Goal: Task Accomplishment & Management: Manage account settings

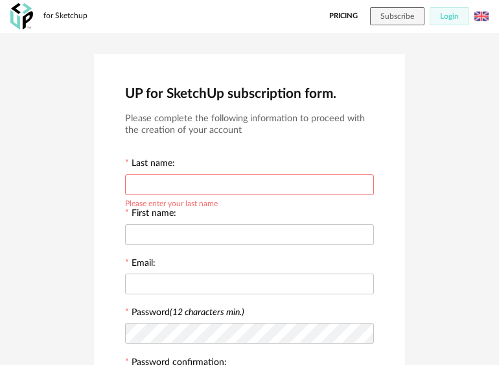
scroll to position [47, 0]
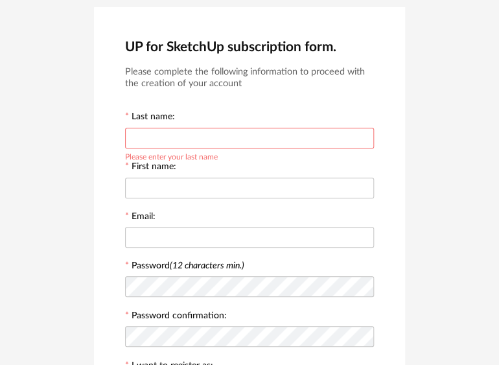
type input "*"
type input "*****"
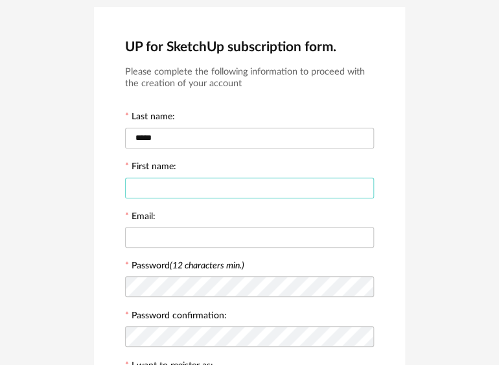
click at [250, 184] on input "text" at bounding box center [249, 188] width 249 height 21
type input "********"
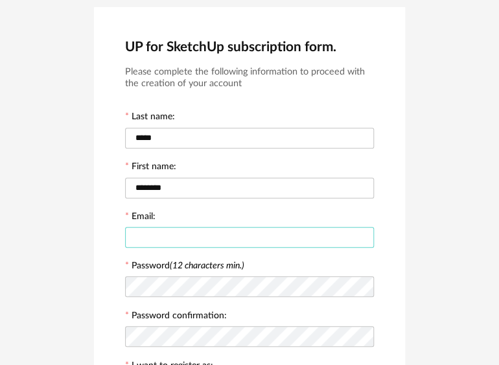
click at [243, 241] on input "text" at bounding box center [249, 237] width 249 height 21
type input "**********"
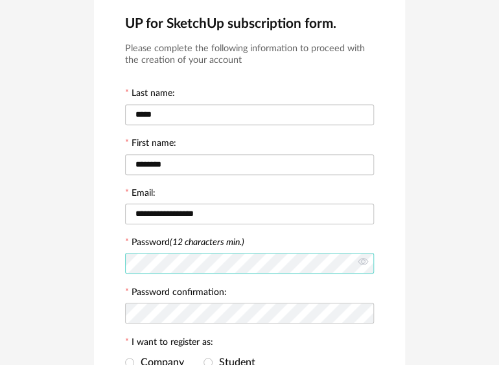
scroll to position [80, 0]
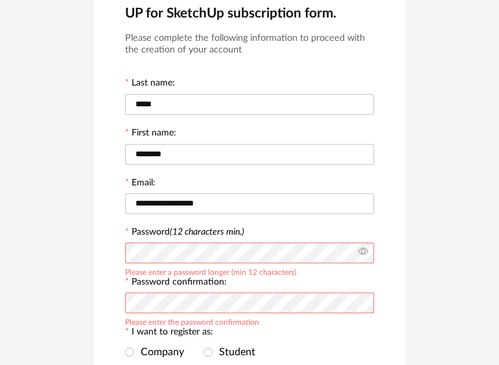
click at [363, 248] on icon at bounding box center [363, 253] width 16 height 26
click at [366, 254] on icon at bounding box center [363, 253] width 16 height 26
click at [361, 254] on icon at bounding box center [363, 253] width 16 height 26
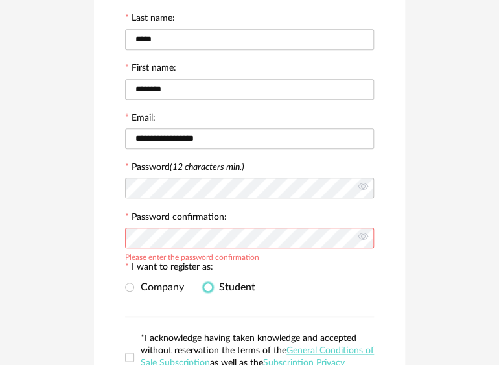
click at [206, 285] on span at bounding box center [208, 287] width 9 height 9
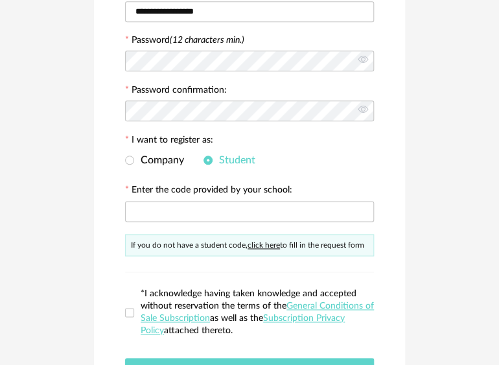
scroll to position [275, 0]
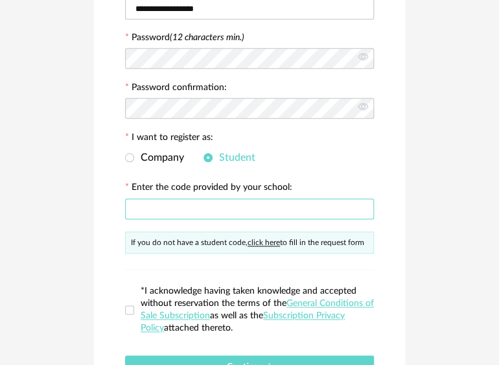
click at [154, 206] on input "text" at bounding box center [249, 208] width 249 height 21
click at [132, 157] on span at bounding box center [129, 157] width 9 height 9
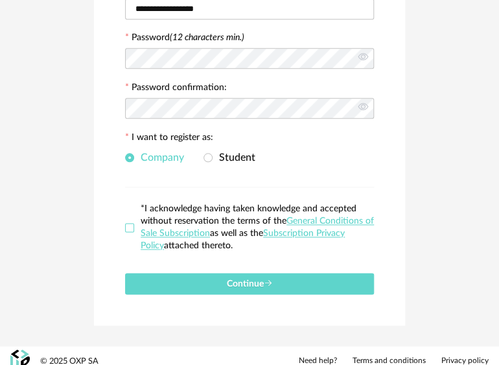
click at [128, 224] on span at bounding box center [129, 227] width 9 height 9
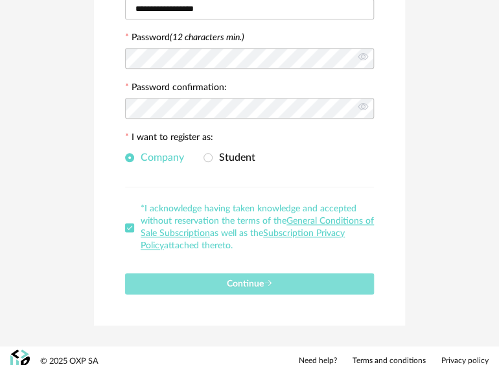
click at [270, 285] on icon "submit" at bounding box center [268, 283] width 9 height 9
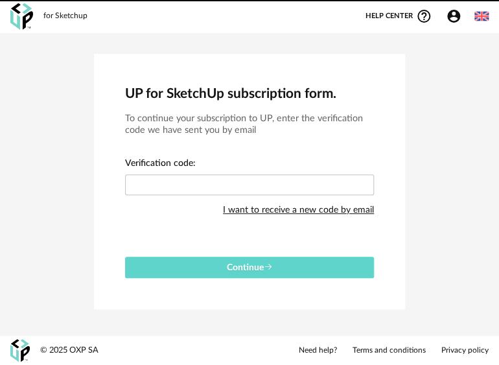
scroll to position [0, 0]
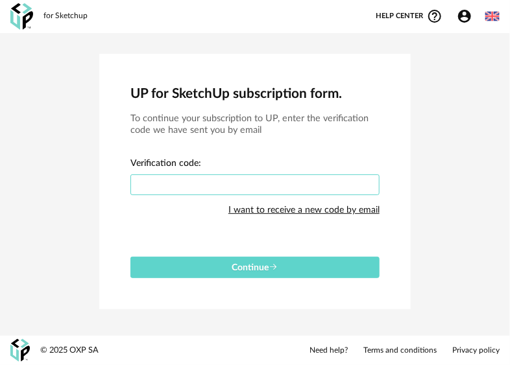
click at [193, 179] on input "text" at bounding box center [254, 184] width 249 height 21
type input "****"
click at [130, 257] on button "Continue" at bounding box center [254, 267] width 249 height 21
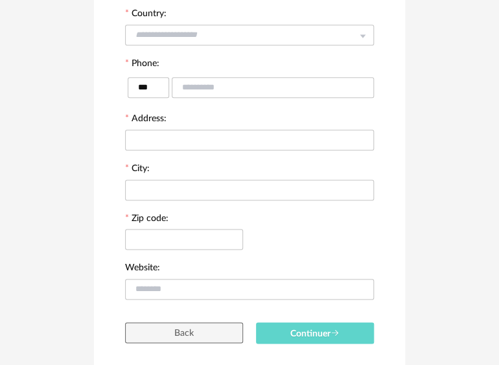
scroll to position [357, 0]
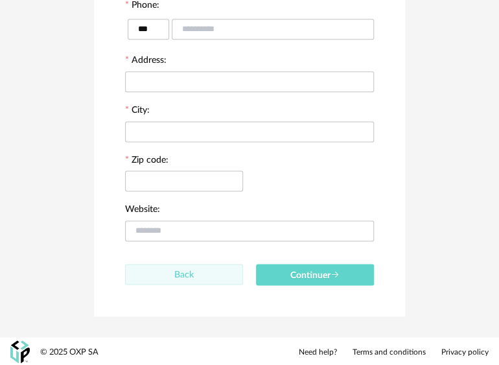
click at [169, 269] on button "Back" at bounding box center [184, 274] width 118 height 21
type input "********"
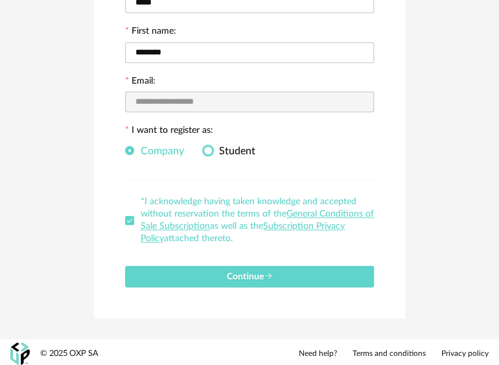
click at [210, 148] on span at bounding box center [208, 150] width 9 height 9
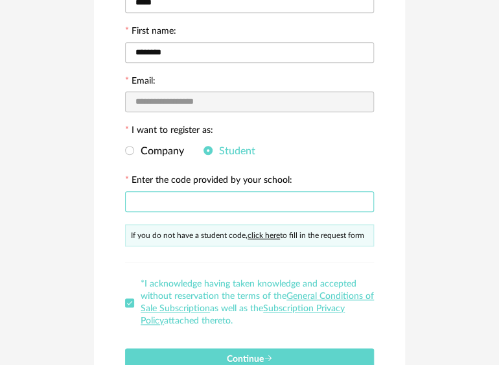
click at [176, 198] on input "text" at bounding box center [249, 201] width 249 height 21
type input "**********"
click at [125, 348] on button "Continue" at bounding box center [249, 358] width 249 height 21
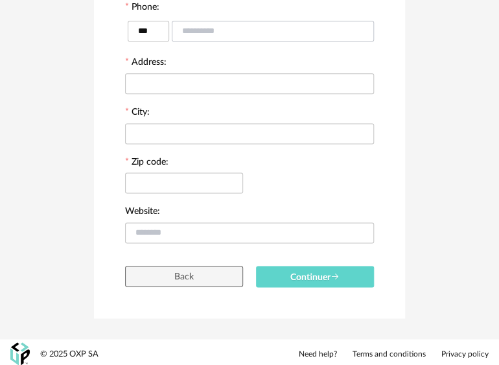
scroll to position [357, 0]
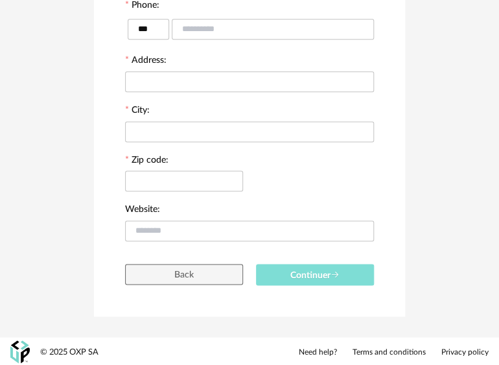
click at [294, 269] on button "Continuer" at bounding box center [315, 274] width 118 height 21
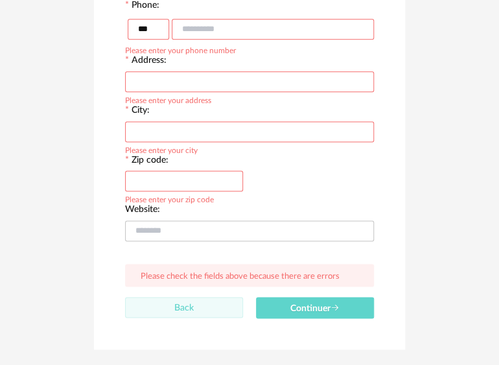
click at [191, 306] on span "Back" at bounding box center [183, 307] width 19 height 9
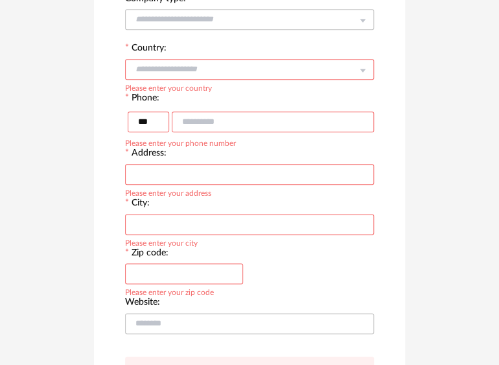
type input "********"
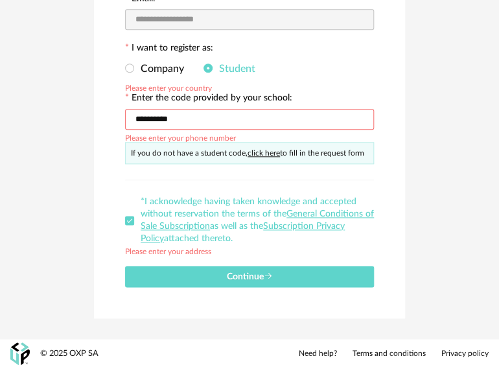
click at [183, 114] on input "**********" at bounding box center [249, 119] width 249 height 21
type input "*"
click at [130, 67] on span at bounding box center [129, 68] width 9 height 9
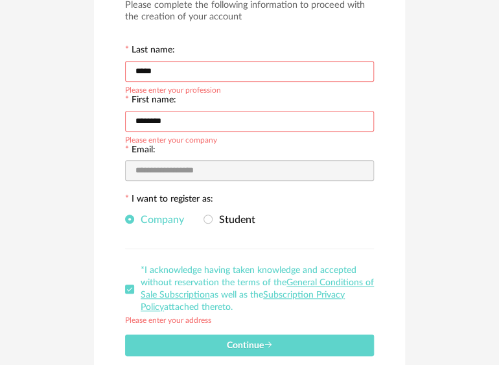
scroll to position [182, 0]
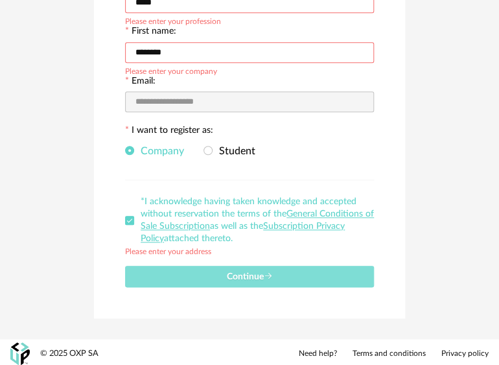
click at [217, 266] on button "Continue" at bounding box center [249, 276] width 249 height 21
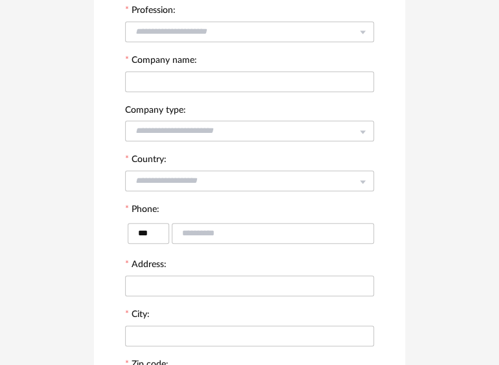
scroll to position [130, 0]
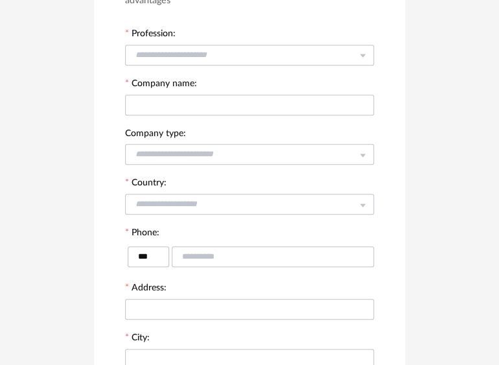
click at [363, 198] on icon at bounding box center [363, 204] width 16 height 26
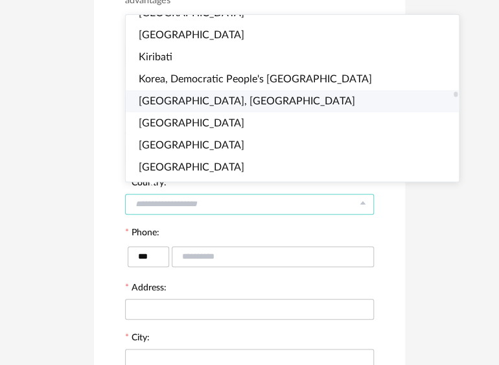
scroll to position [2400, 0]
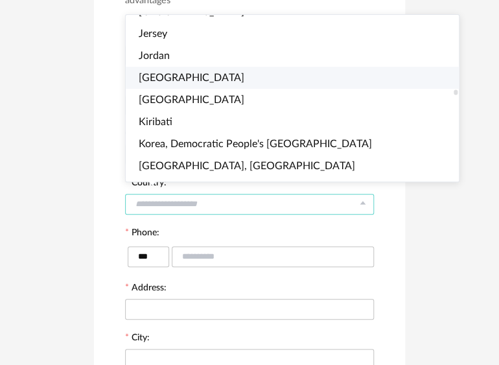
click at [180, 79] on span "Kazakhstan" at bounding box center [192, 78] width 106 height 10
type input "**********"
type input "***"
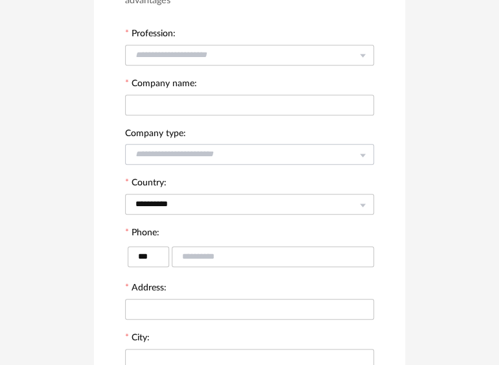
click at [365, 154] on icon at bounding box center [363, 154] width 16 height 26
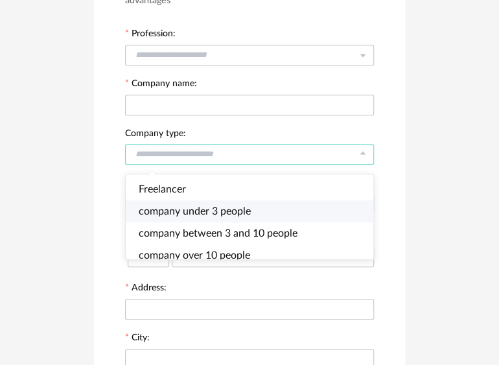
click at [217, 206] on span "company under 3 people" at bounding box center [195, 211] width 112 height 10
type input "**********"
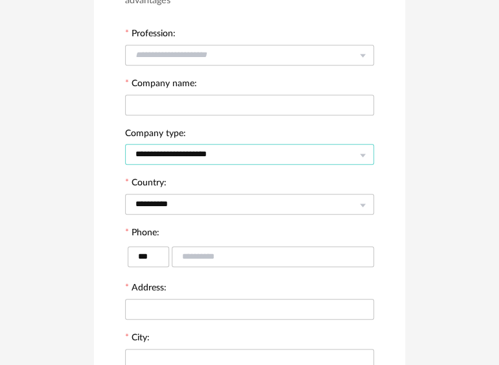
scroll to position [65, 0]
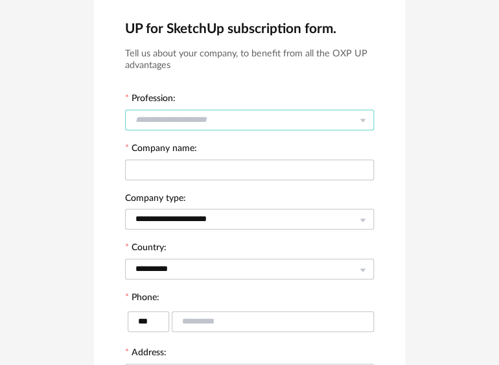
click at [185, 115] on input "text" at bounding box center [249, 120] width 249 height 21
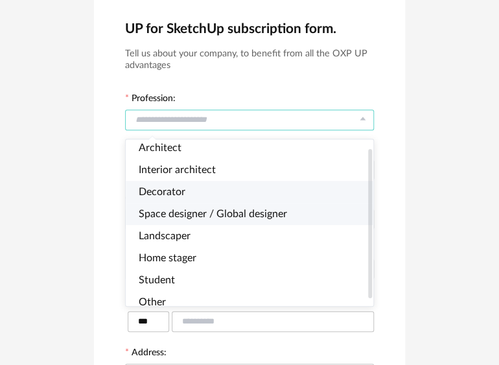
scroll to position [0, 0]
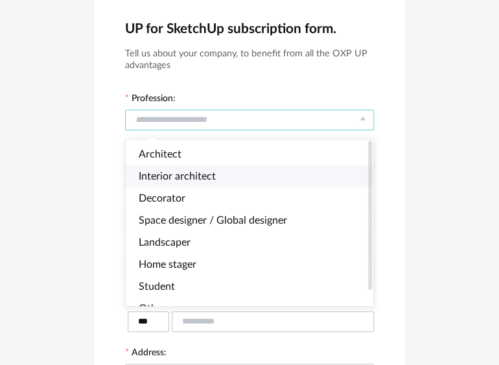
click at [195, 169] on li "Interior architect" at bounding box center [255, 176] width 259 height 22
type input "**********"
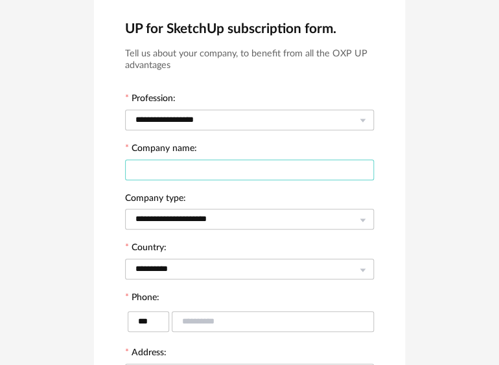
click at [200, 160] on input "text" at bounding box center [249, 170] width 249 height 21
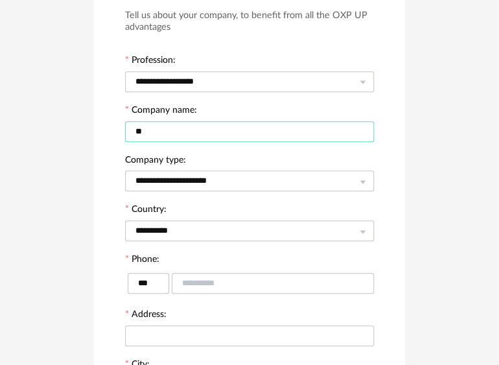
scroll to position [195, 0]
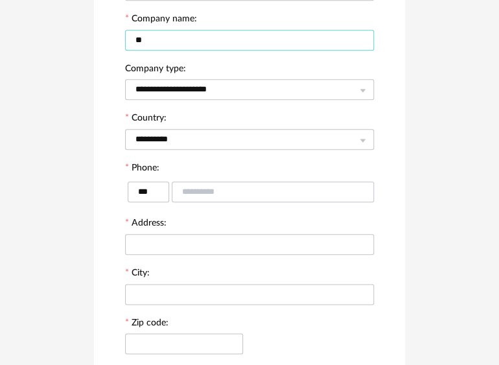
type input "**"
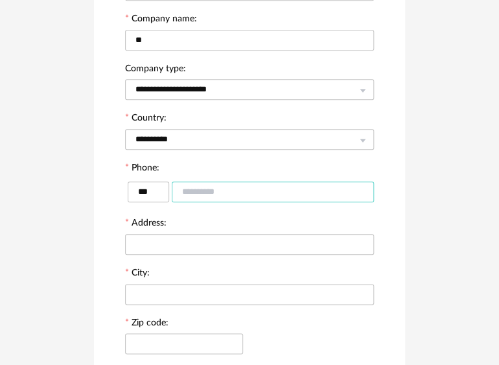
click at [193, 193] on input "text" at bounding box center [273, 192] width 202 height 21
type input "*********"
click at [293, 241] on input "text" at bounding box center [249, 244] width 249 height 21
type input "****"
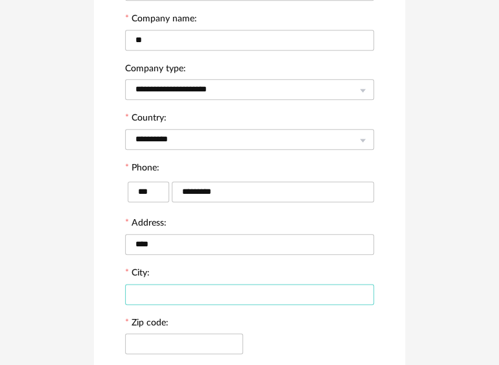
click at [290, 290] on input "text" at bounding box center [249, 294] width 249 height 21
type input "*"
type input "******"
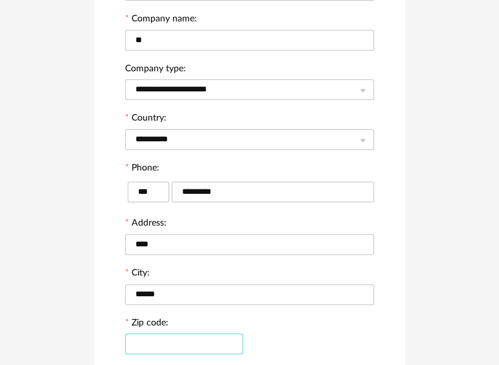
click at [179, 337] on input "text" at bounding box center [184, 343] width 118 height 21
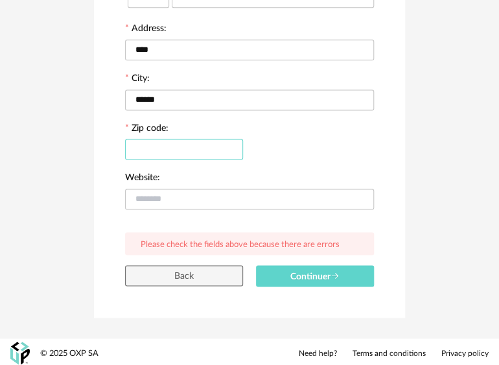
scroll to position [324, 0]
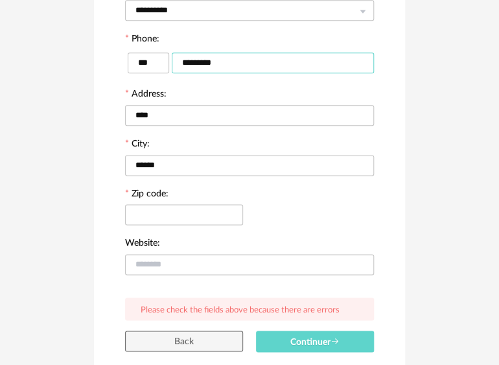
click at [222, 54] on input "*********" at bounding box center [273, 63] width 202 height 21
click at [237, 53] on input "*********" at bounding box center [273, 63] width 202 height 21
type input "*"
type input "**********"
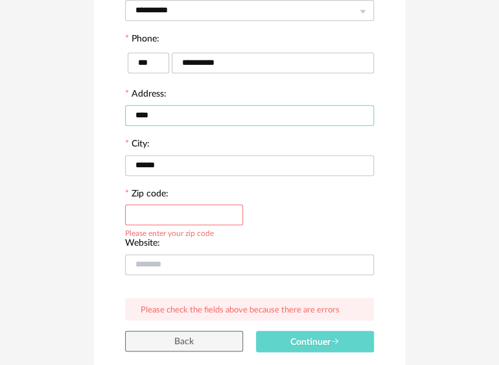
click at [241, 114] on input "****" at bounding box center [249, 115] width 249 height 21
type input "*"
type input "**********"
click at [171, 213] on input "text" at bounding box center [184, 214] width 118 height 21
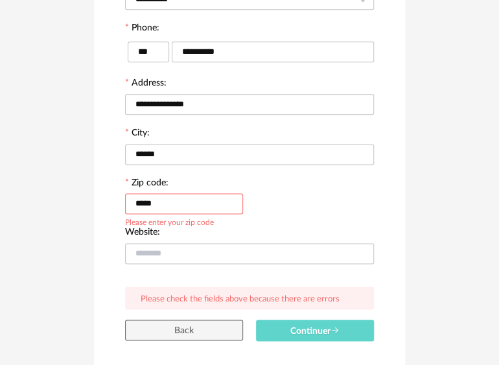
scroll to position [335, 0]
type input "*****"
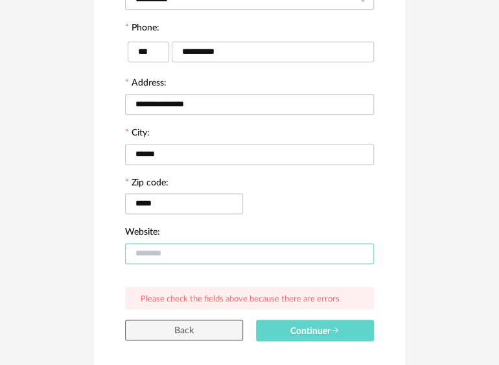
click at [138, 254] on input "text" at bounding box center [249, 253] width 249 height 21
click at [190, 251] on input "**********" at bounding box center [249, 253] width 249 height 21
click at [193, 254] on input "**********" at bounding box center [249, 253] width 249 height 21
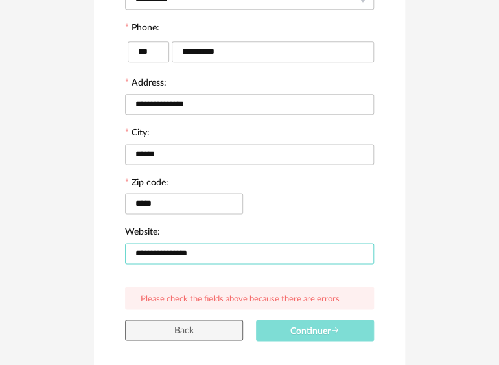
type input "**********"
click at [298, 327] on span "Continuer" at bounding box center [315, 330] width 49 height 9
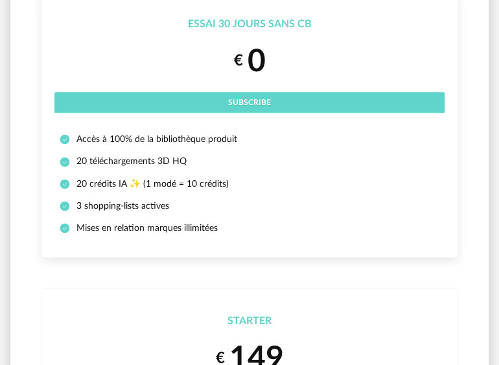
scroll to position [195, 0]
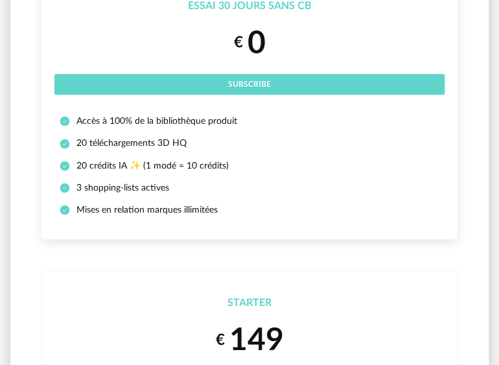
click at [308, 29] on div "€ 0" at bounding box center [249, 43] width 390 height 40
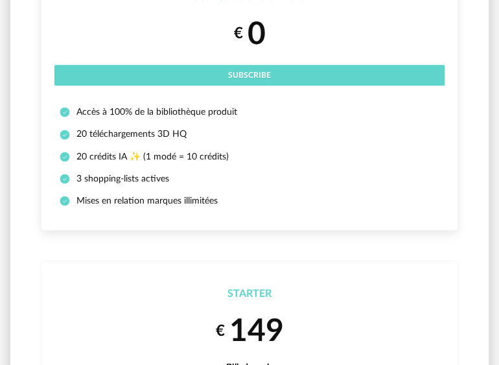
scroll to position [130, 0]
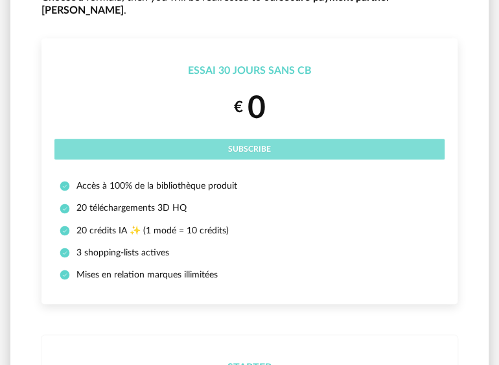
click at [283, 139] on button "Subscribe" at bounding box center [249, 149] width 390 height 21
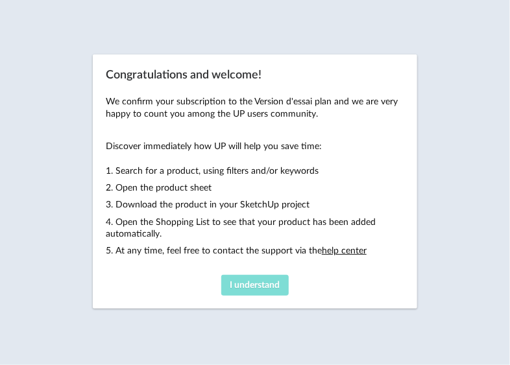
click at [272, 288] on button "I understand" at bounding box center [254, 285] width 67 height 21
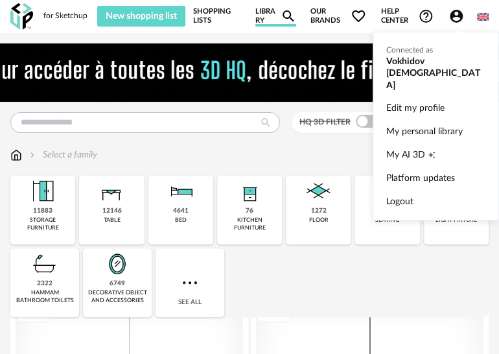
click at [462, 15] on icon "Account Circle icon" at bounding box center [456, 16] width 13 height 13
click at [419, 61] on ul "Connected as Vokhidov Islom Edit my profile My personal library My AI 3D Creati…" at bounding box center [436, 126] width 126 height 189
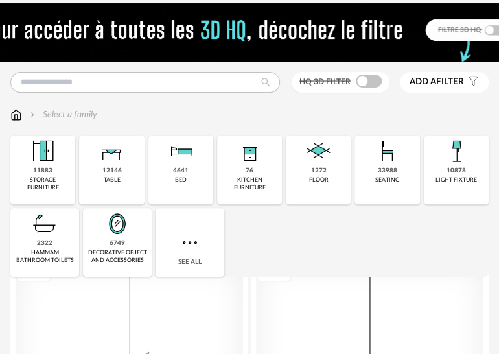
scroll to position [130, 0]
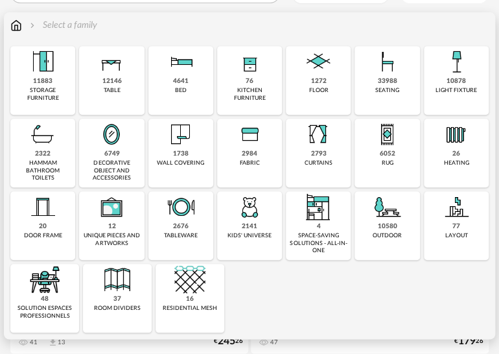
click at [36, 67] on img at bounding box center [42, 61] width 31 height 31
click at [57, 97] on div "storage furniture" at bounding box center [42, 94] width 57 height 15
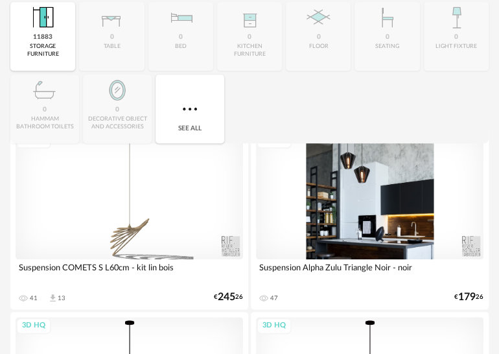
scroll to position [195, 0]
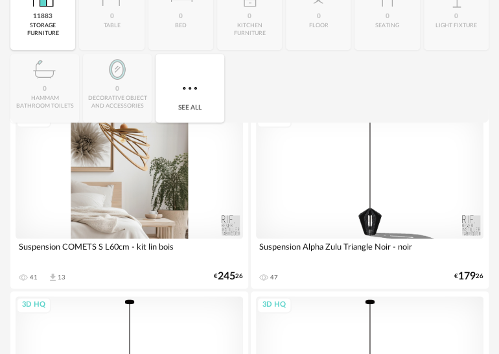
click at [163, 205] on div "3D HQ" at bounding box center [130, 175] width 228 height 128
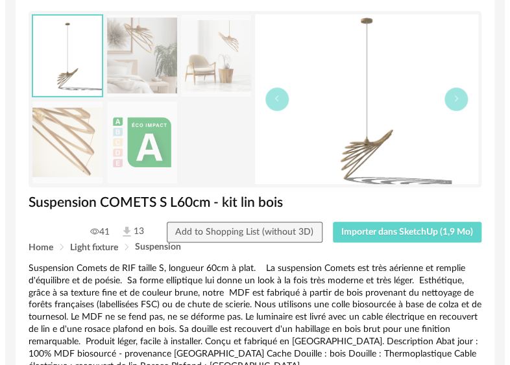
scroll to position [65, 0]
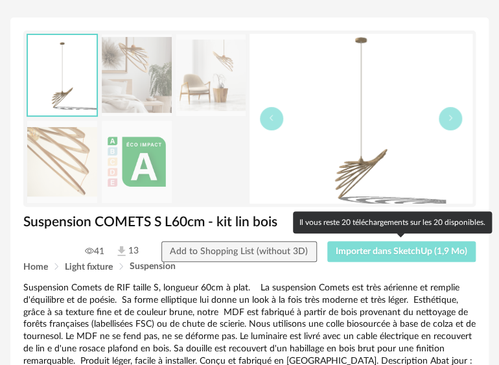
click at [339, 255] on span "Importer dans SketchUp (1,9 Mo)" at bounding box center [402, 251] width 132 height 9
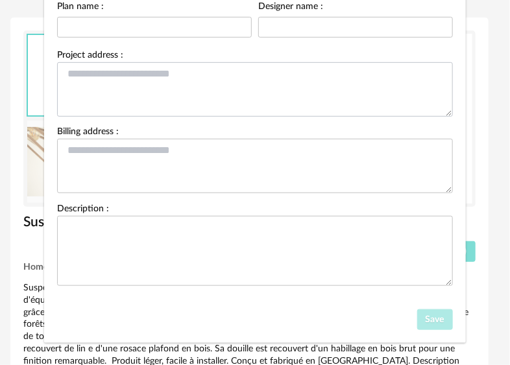
scroll to position [150, 0]
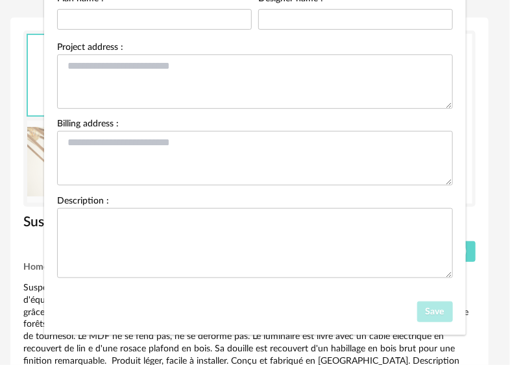
click at [483, 220] on div "Shopping list parameters Title : Customer name : Plan name : Designer name : Pr…" at bounding box center [255, 182] width 510 height 365
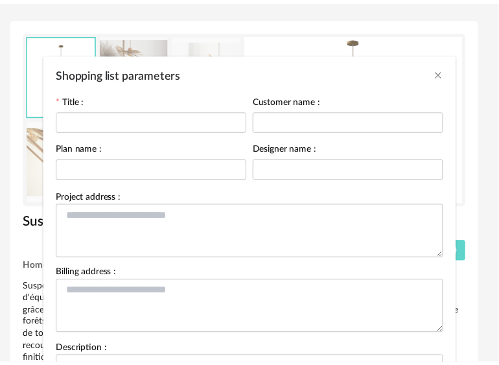
scroll to position [0, 0]
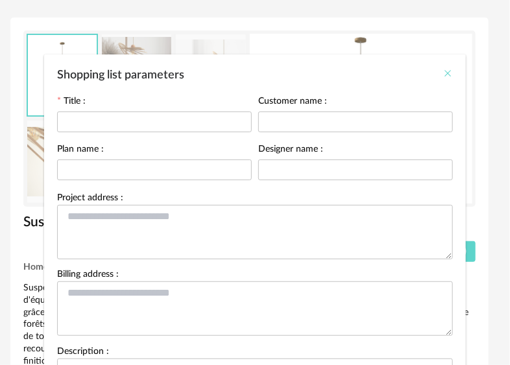
click at [443, 74] on icon "Close" at bounding box center [447, 73] width 10 height 10
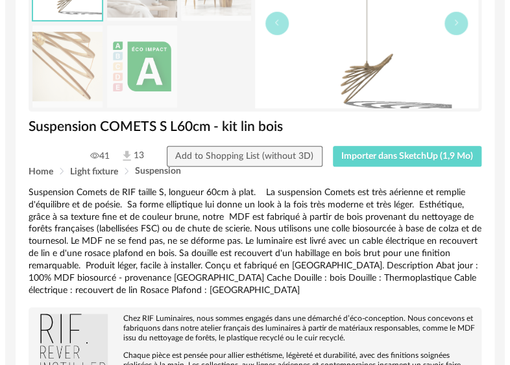
scroll to position [195, 0]
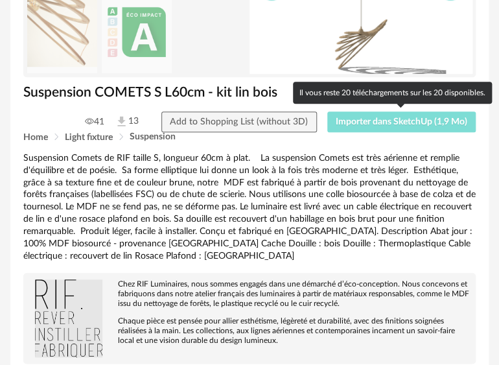
click at [357, 121] on span "Importer dans SketchUp (1,9 Mo)" at bounding box center [402, 121] width 132 height 9
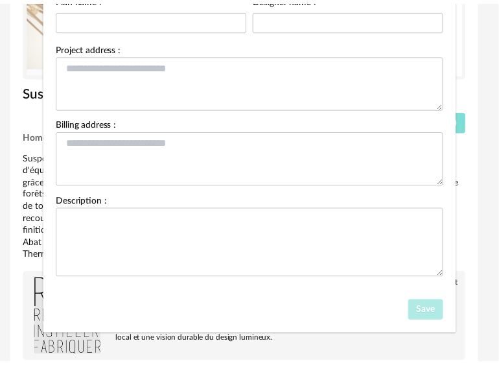
scroll to position [0, 0]
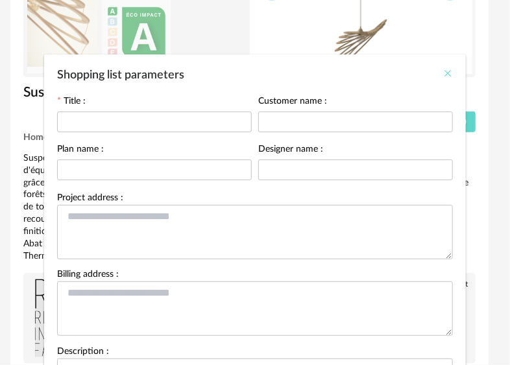
click at [442, 71] on icon "Close" at bounding box center [447, 73] width 10 height 10
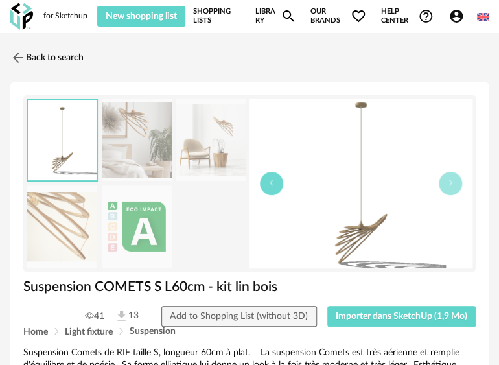
click at [275, 186] on icon "button" at bounding box center [272, 183] width 8 height 8
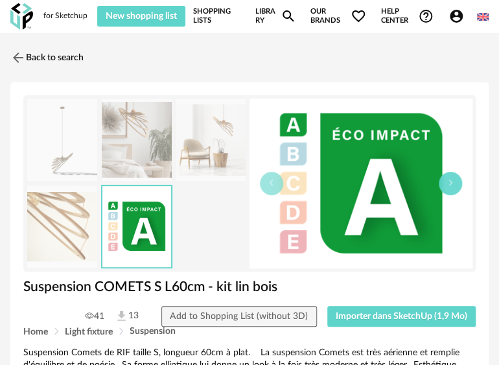
click at [452, 179] on icon "button" at bounding box center [451, 183] width 8 height 8
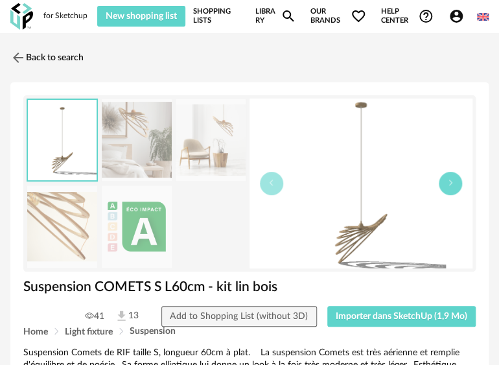
click at [452, 179] on icon "button" at bounding box center [451, 183] width 8 height 8
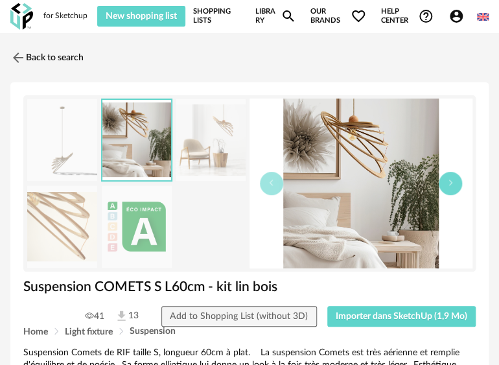
click at [452, 179] on icon "button" at bounding box center [451, 183] width 8 height 8
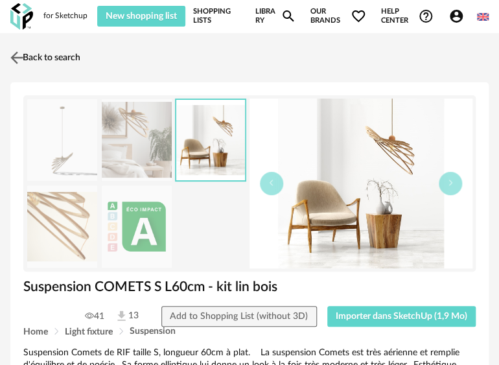
click at [19, 57] on img at bounding box center [17, 57] width 19 height 19
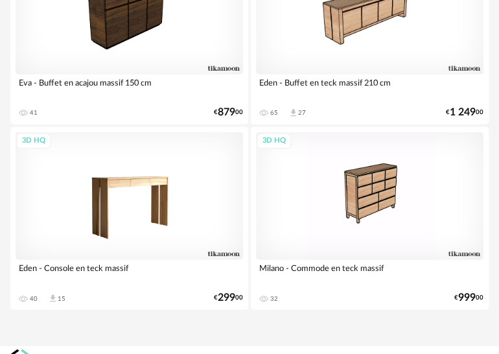
scroll to position [802, 0]
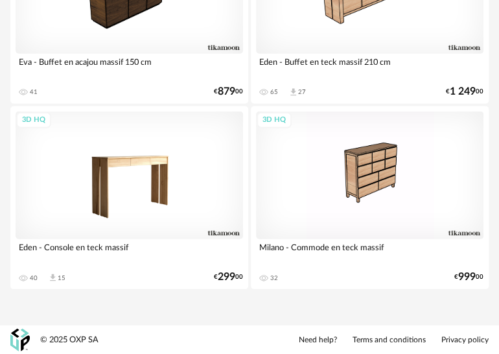
click at [149, 200] on div "3D HQ" at bounding box center [130, 176] width 228 height 128
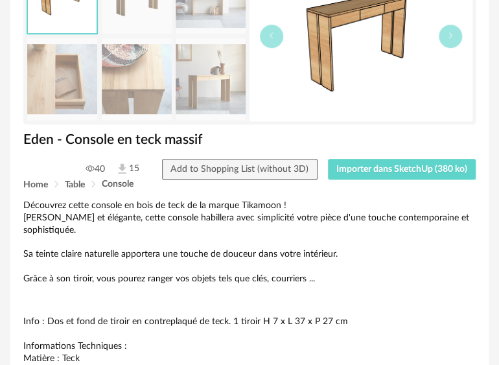
scroll to position [195, 0]
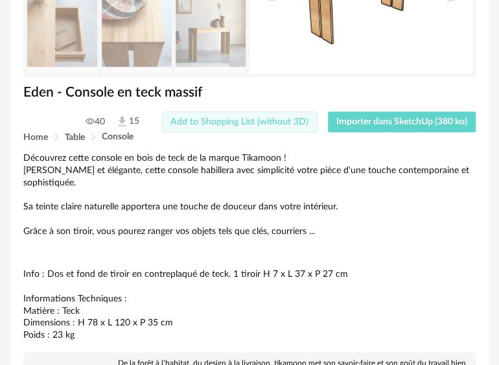
click at [245, 122] on span "Add to Shopping List (without 3D)" at bounding box center [240, 121] width 138 height 9
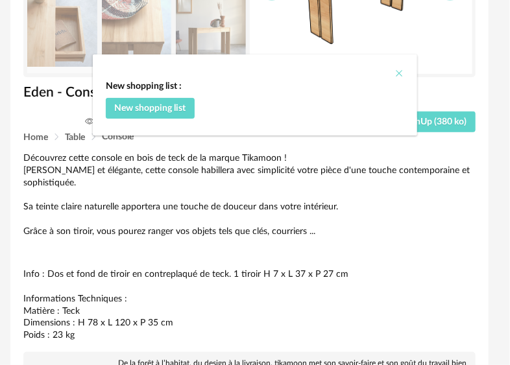
click at [394, 72] on icon "Close" at bounding box center [399, 73] width 10 height 10
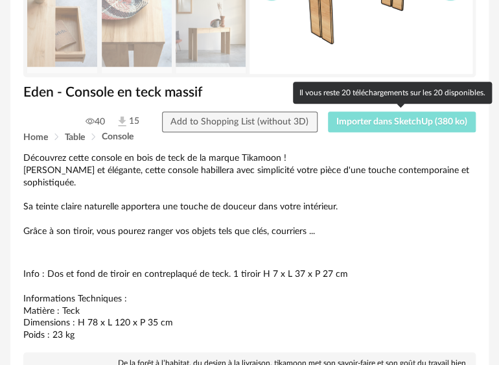
click at [368, 115] on button "Importer dans SketchUp (380 ko)" at bounding box center [402, 122] width 149 height 21
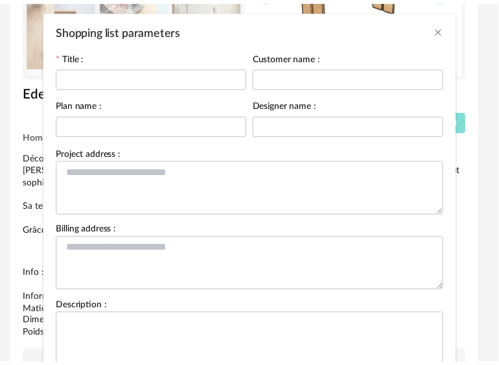
scroll to position [65, 0]
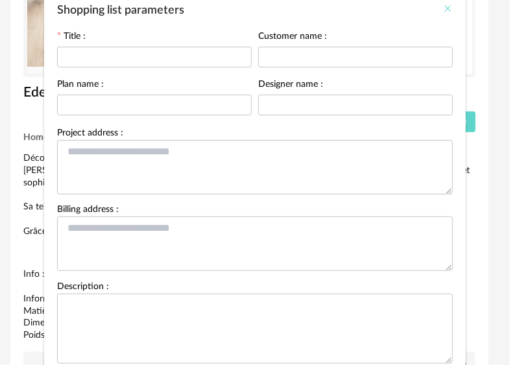
click at [442, 8] on icon "Close" at bounding box center [447, 8] width 10 height 10
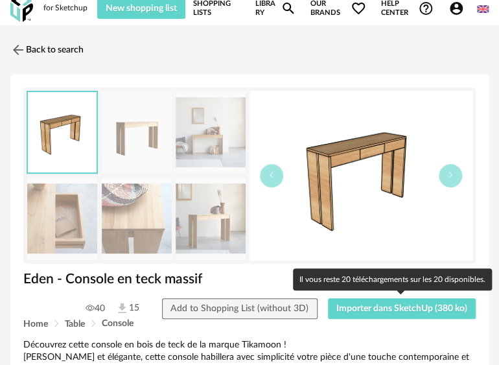
scroll to position [0, 0]
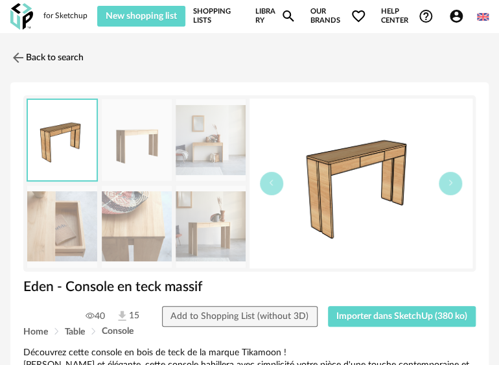
click at [480, 13] on img at bounding box center [483, 17] width 12 height 12
click at [441, 49] on li "Français" at bounding box center [447, 49] width 78 height 23
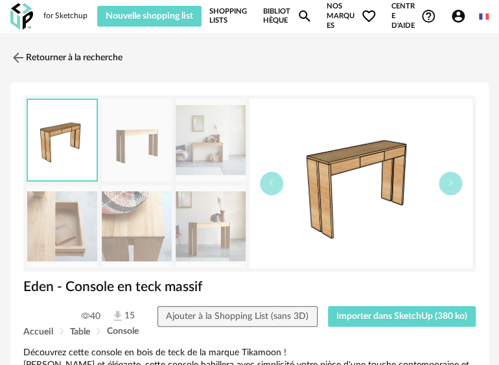
click at [480, 16] on img at bounding box center [484, 17] width 10 height 10
click at [438, 49] on img at bounding box center [433, 49] width 14 height 14
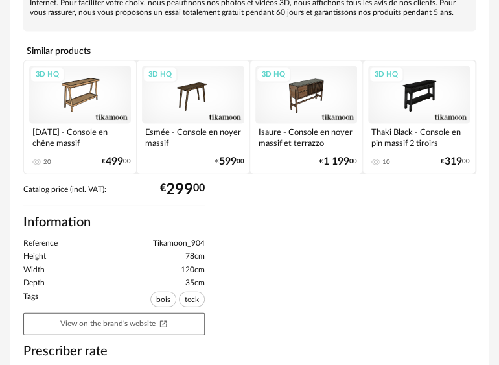
scroll to position [714, 0]
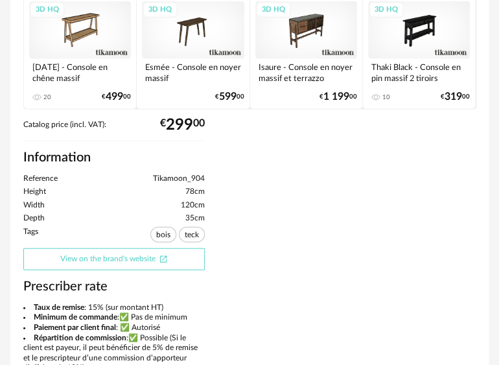
click at [171, 248] on link "View on the brand's website Open In New icon" at bounding box center [114, 259] width 182 height 22
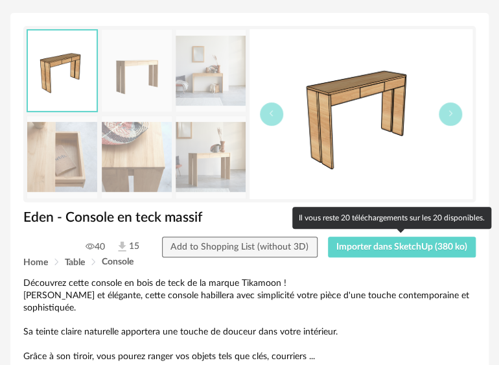
scroll to position [0, 0]
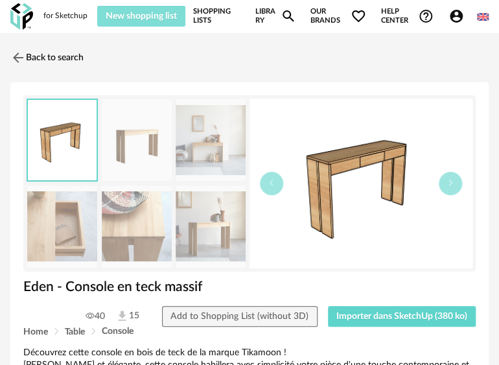
click at [126, 16] on span "New shopping list" at bounding box center [141, 16] width 71 height 9
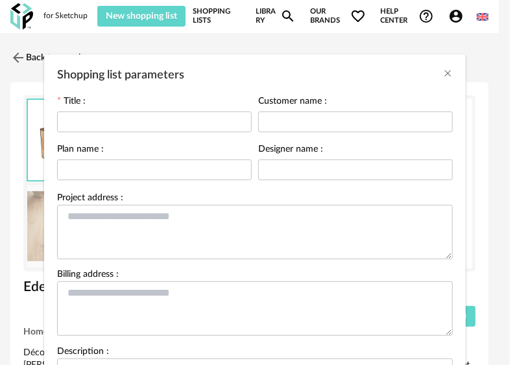
click at [25, 23] on div "Shopping list parameters Title : Customer name : Plan name : Designer name : Pr…" at bounding box center [255, 182] width 510 height 365
click at [58, 11] on div "Shopping list parameters Title : Customer name : Plan name : Designer name : Pr…" at bounding box center [255, 182] width 510 height 365
click at [456, 20] on div "Shopping list parameters Title : Customer name : Plan name : Designer name : Pr…" at bounding box center [255, 182] width 510 height 365
click at [455, 14] on div "Shopping list parameters Title : Customer name : Plan name : Designer name : Pr…" at bounding box center [255, 182] width 510 height 365
drag, startPoint x: 437, startPoint y: 74, endPoint x: 459, endPoint y: 29, distance: 50.5
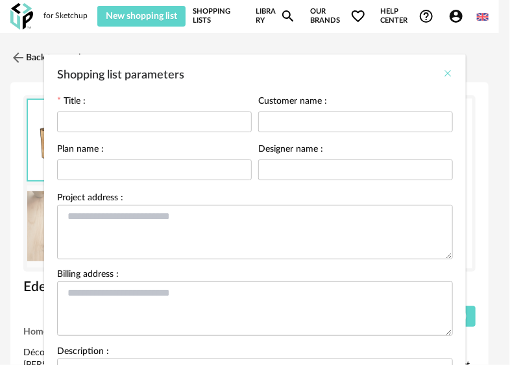
click at [442, 73] on icon "Close" at bounding box center [447, 73] width 10 height 10
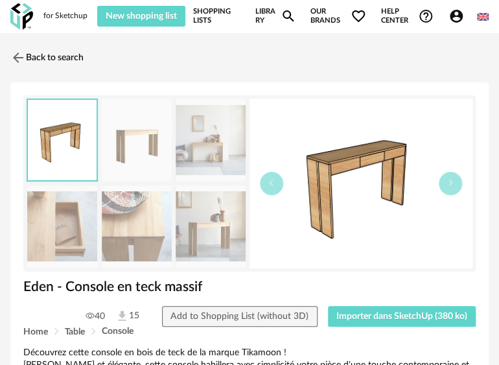
click at [457, 21] on icon "Account Circle icon" at bounding box center [456, 16] width 13 height 13
click at [141, 20] on span "New shopping list" at bounding box center [141, 16] width 71 height 9
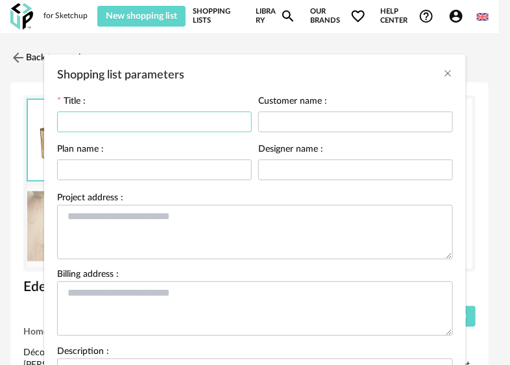
click at [150, 122] on input "Shopping list parameters" at bounding box center [154, 122] width 195 height 21
type input "**********"
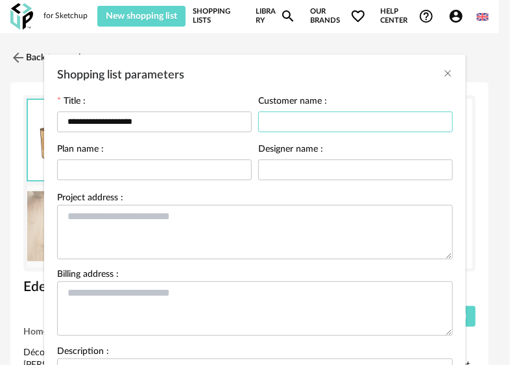
click at [276, 118] on input "Shopping list parameters" at bounding box center [355, 122] width 195 height 21
type input "**"
click at [206, 169] on input "Shopping list parameters" at bounding box center [154, 170] width 195 height 21
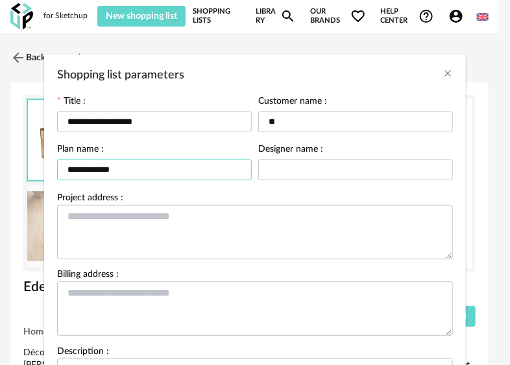
type input "**********"
click at [272, 163] on input "Shopping list parameters" at bounding box center [355, 170] width 195 height 21
type input "********"
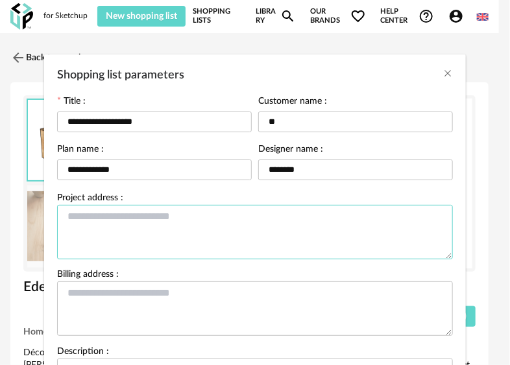
click at [239, 219] on textarea "Shopping list parameters" at bounding box center [255, 232] width 396 height 54
type textarea "**********"
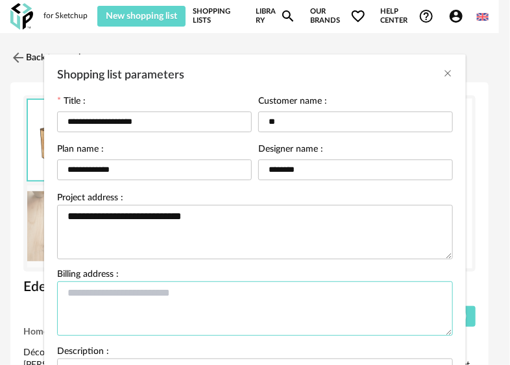
click at [226, 286] on textarea "Shopping list parameters" at bounding box center [255, 309] width 396 height 54
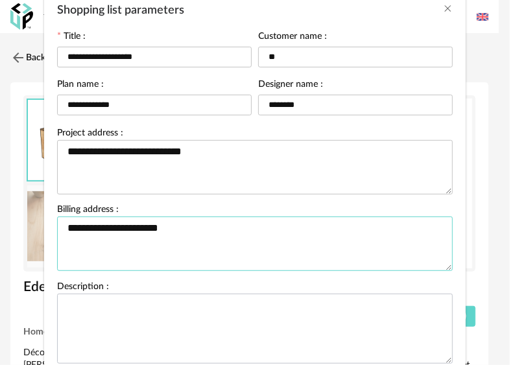
type textarea "**********"
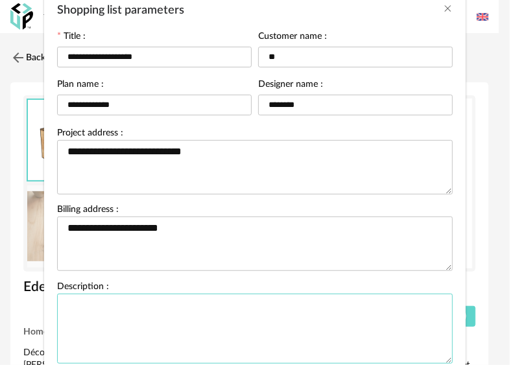
click at [230, 315] on textarea "Shopping list parameters" at bounding box center [255, 329] width 396 height 70
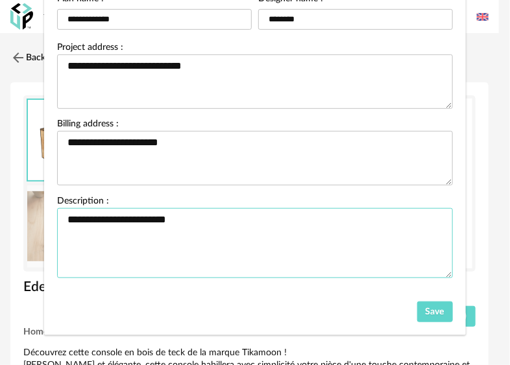
scroll to position [150, 0]
type textarea "**********"
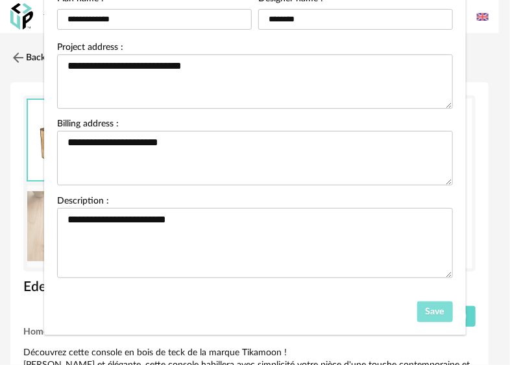
click at [426, 311] on span "Save" at bounding box center [435, 311] width 19 height 9
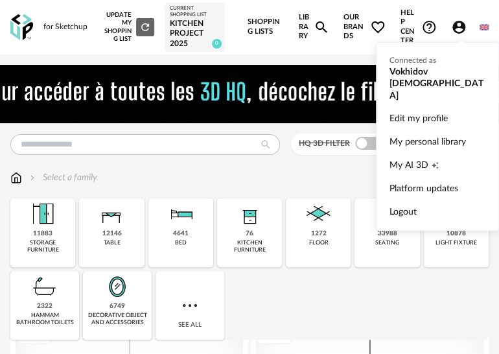
click at [460, 23] on icon "Account Circle icon" at bounding box center [459, 27] width 16 height 16
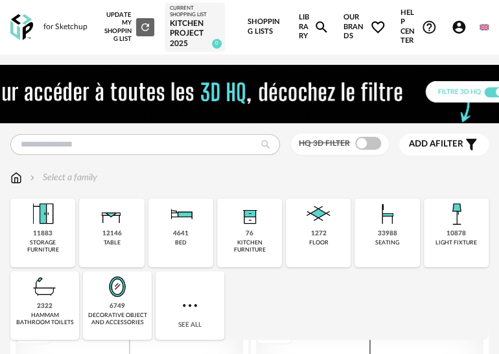
click at [27, 24] on img at bounding box center [21, 27] width 23 height 27
click at [59, 24] on div "for Sketchup" at bounding box center [65, 27] width 44 height 10
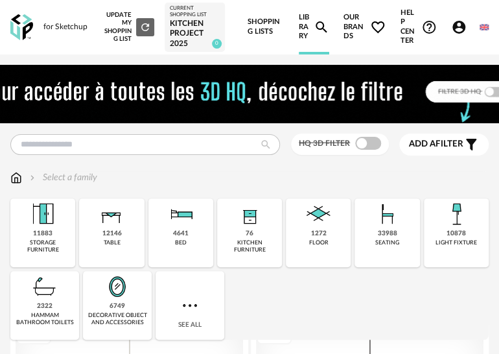
click at [193, 23] on div "Kitchen project 2025" at bounding box center [195, 34] width 50 height 30
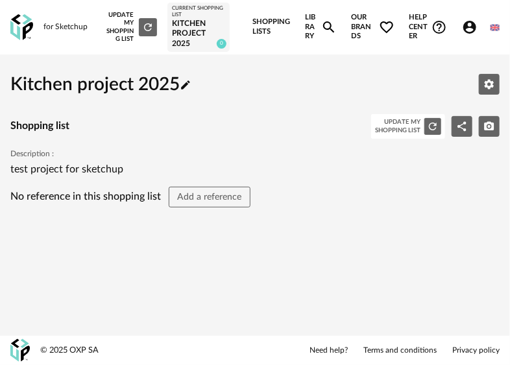
click at [126, 29] on div "Update my Shopping List Refresh icon" at bounding box center [129, 27] width 54 height 32
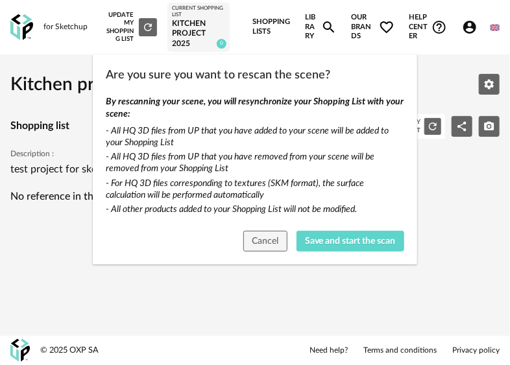
click at [418, 234] on div "Are you sure you want to rescan the scene? By rescanning your scene, you will r…" at bounding box center [255, 182] width 510 height 365
click at [361, 29] on div "Are you sure you want to rescan the scene? By rescanning your scene, you will r…" at bounding box center [255, 182] width 510 height 365
click at [305, 28] on div "Are you sure you want to rescan the scene? By rescanning your scene, you will r…" at bounding box center [255, 182] width 510 height 365
drag, startPoint x: 265, startPoint y: 233, endPoint x: 288, endPoint y: 200, distance: 40.5
click at [265, 231] on button "Cancel" at bounding box center [265, 241] width 44 height 21
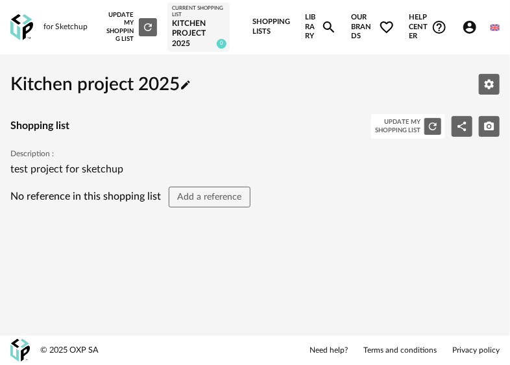
click at [324, 29] on icon "Magnify icon" at bounding box center [329, 27] width 16 height 16
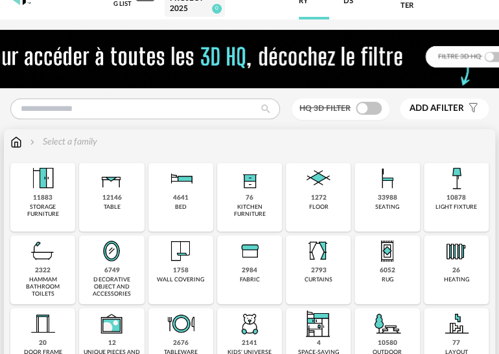
scroll to position [65, 0]
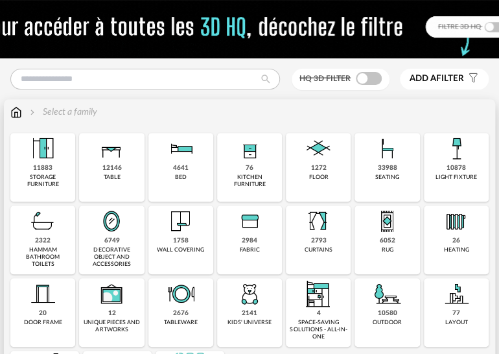
click at [323, 174] on div "floor" at bounding box center [318, 177] width 19 height 7
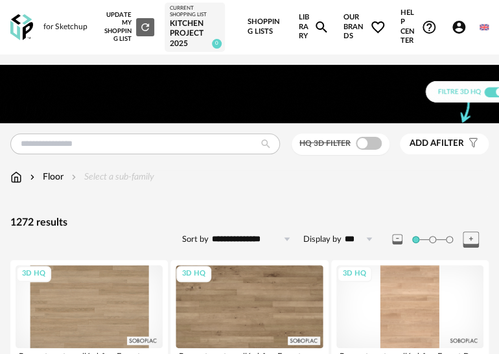
click at [301, 33] on link "Library Magnify icon" at bounding box center [314, 27] width 30 height 54
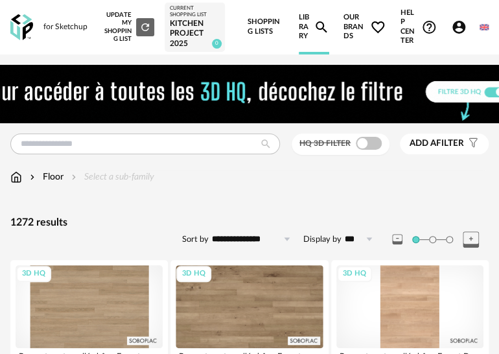
click at [304, 25] on link "Library Magnify icon" at bounding box center [314, 27] width 30 height 54
click at [356, 23] on span "Our brands Heart Outline icon" at bounding box center [365, 27] width 42 height 54
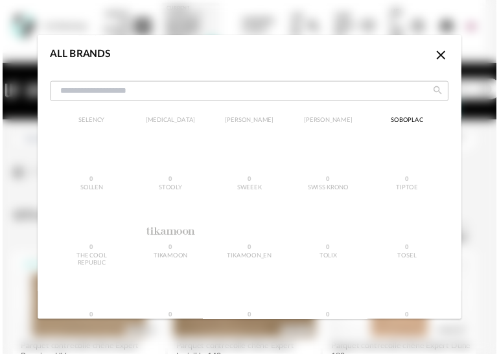
scroll to position [2128, 0]
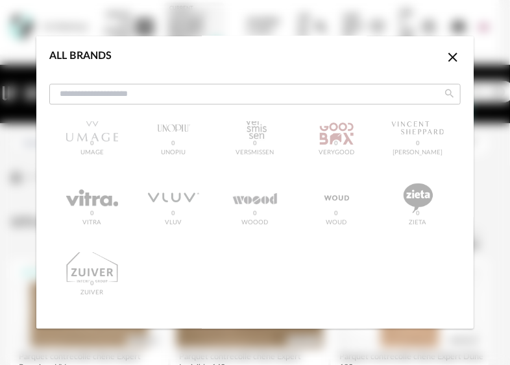
click at [445, 60] on icon "Close icon" at bounding box center [453, 57] width 16 height 16
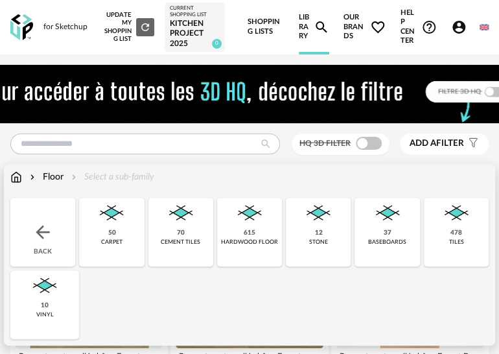
click at [26, 176] on div "Floor Select a sub-family" at bounding box center [82, 177] width 144 height 13
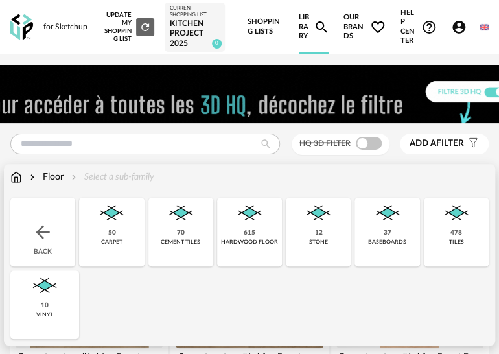
click at [16, 177] on img at bounding box center [16, 177] width 12 height 13
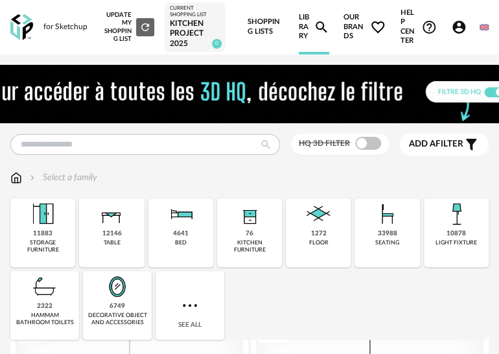
click at [344, 30] on span "Our brands Heart Outline icon" at bounding box center [365, 27] width 42 height 54
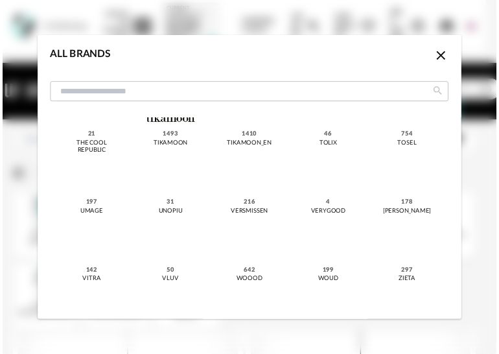
scroll to position [2128, 0]
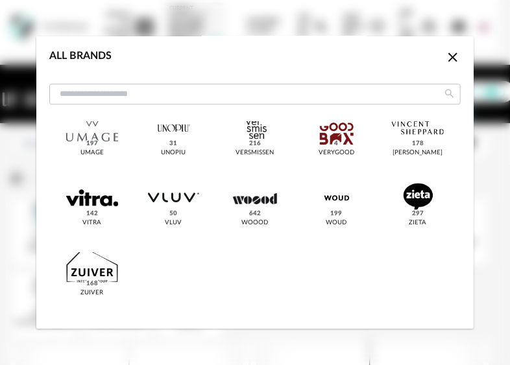
click at [492, 189] on div "All brands Close icon &tradition 612 101 [GEOGRAPHIC_DATA] 23 366 Concept 184 A…" at bounding box center [255, 182] width 510 height 365
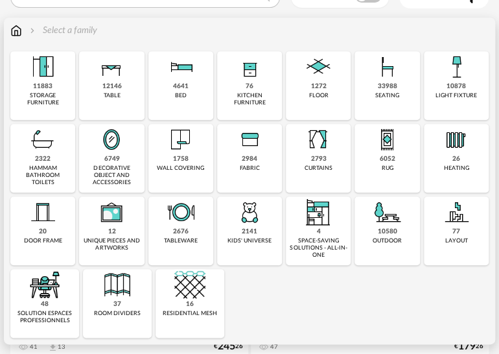
scroll to position [174, 0]
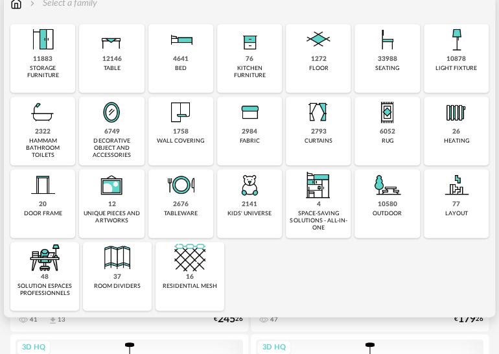
click at [58, 179] on img at bounding box center [42, 184] width 31 height 31
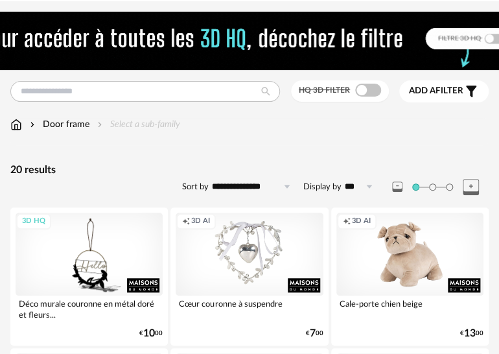
scroll to position [130, 0]
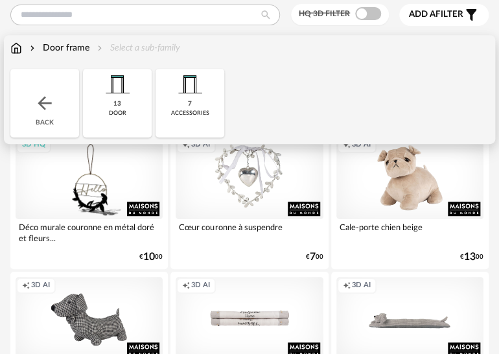
click at [19, 45] on img at bounding box center [16, 48] width 12 height 13
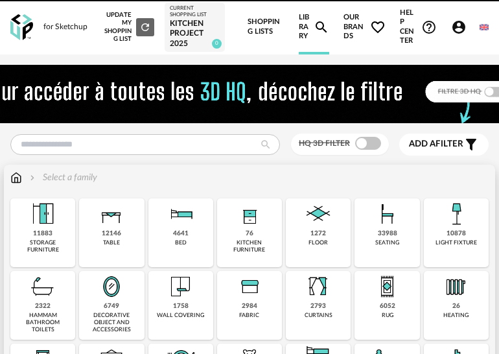
click at [252, 236] on div "76" at bounding box center [250, 234] width 8 height 8
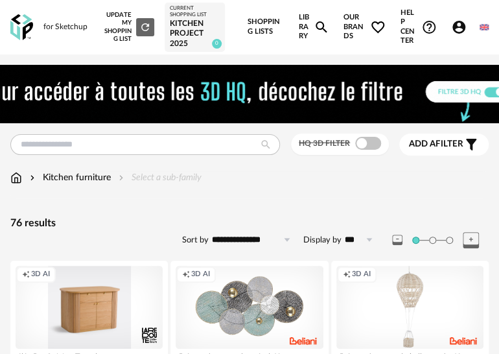
click at [466, 26] on icon "Account Circle icon" at bounding box center [459, 27] width 16 height 16
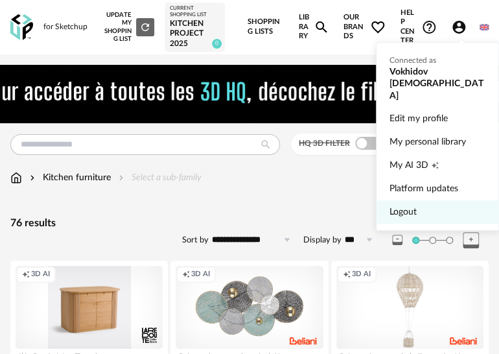
click at [426, 200] on link "Logout" at bounding box center [438, 211] width 96 height 23
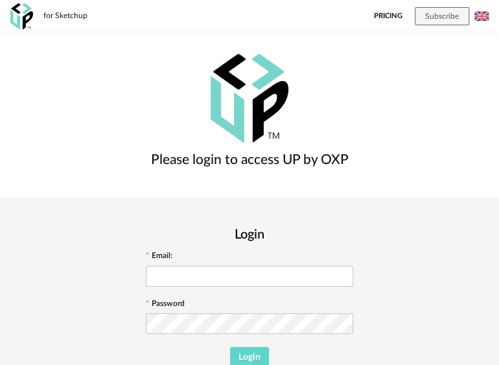
click at [385, 14] on link "Pricing" at bounding box center [388, 16] width 29 height 33
